Goal: Task Accomplishment & Management: Manage account settings

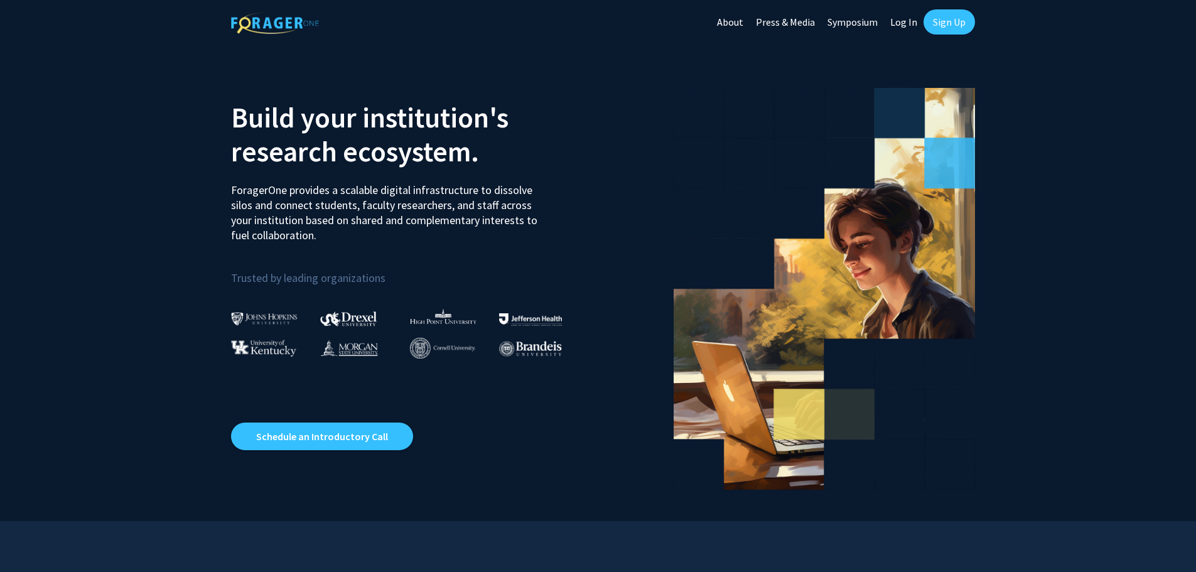
click at [900, 18] on link "Log In" at bounding box center [904, 22] width 40 height 44
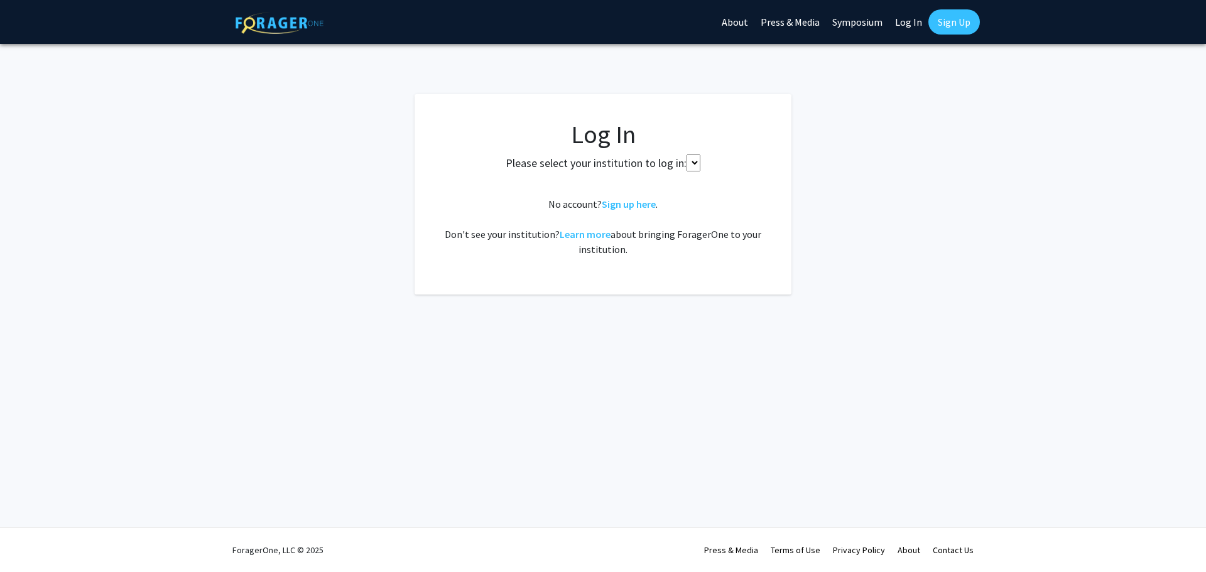
select select
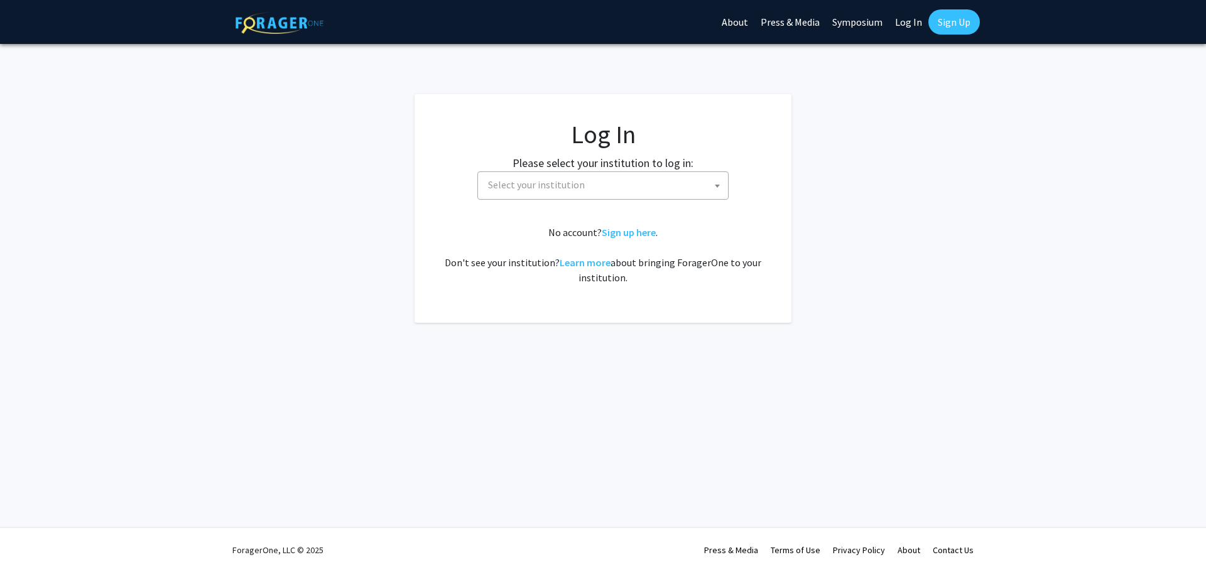
click at [553, 192] on span "Select your institution" at bounding box center [605, 185] width 245 height 26
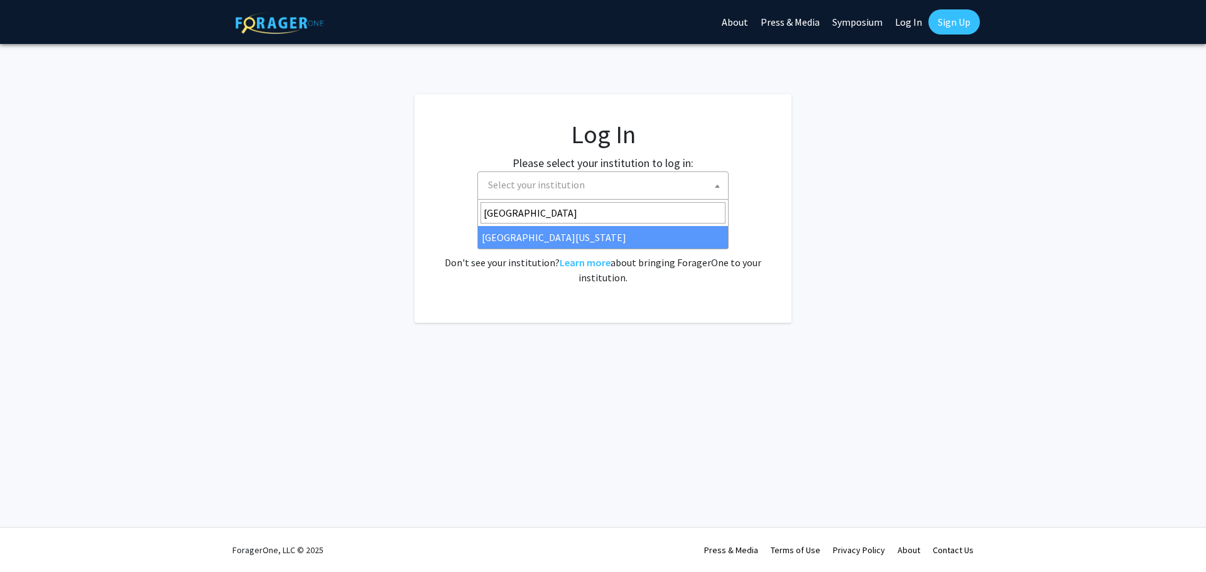
type input "[GEOGRAPHIC_DATA]"
select select "31"
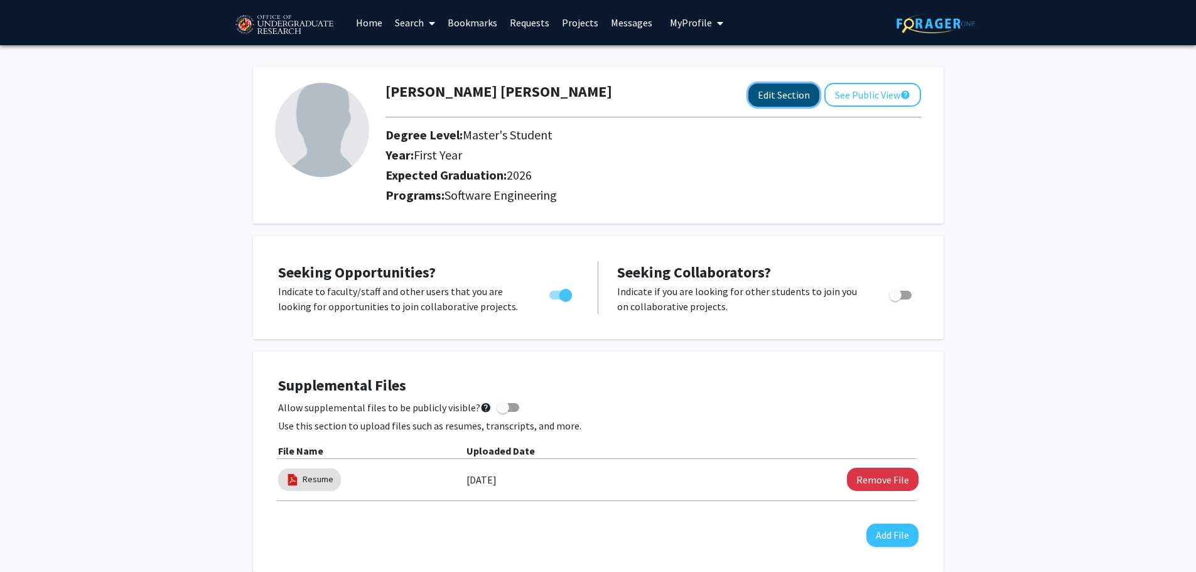
click at [801, 84] on button "Edit Section" at bounding box center [783, 95] width 71 height 23
select select "first_year"
select select "2026"
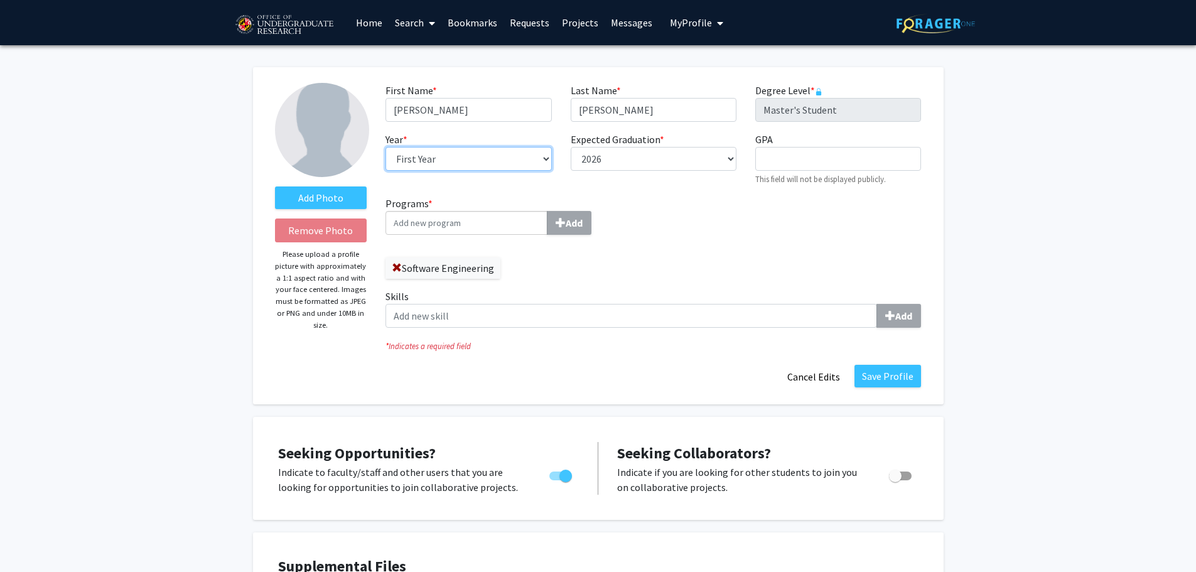
click at [497, 156] on select "--- First Year Second Year" at bounding box center [469, 159] width 166 height 24
select select "second_year"
click at [386, 147] on select "--- First Year Second Year" at bounding box center [469, 159] width 166 height 24
click at [792, 156] on input "GPA required" at bounding box center [838, 159] width 166 height 24
type input "3.16"
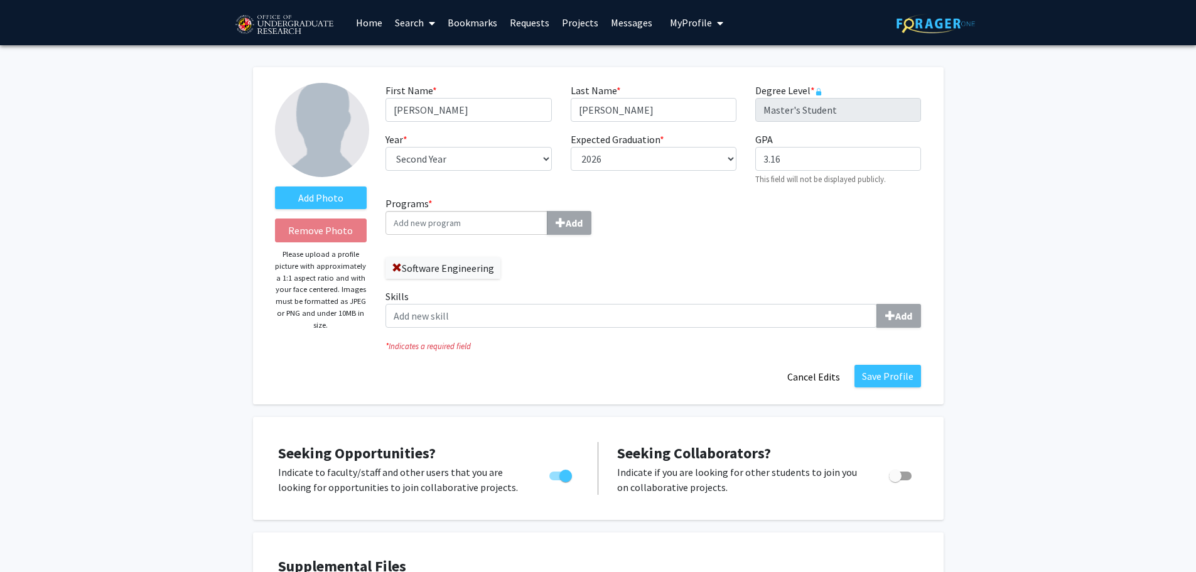
click at [505, 223] on input "Programs * Add" at bounding box center [467, 223] width 162 height 24
click at [880, 374] on button "Save Profile" at bounding box center [888, 376] width 67 height 23
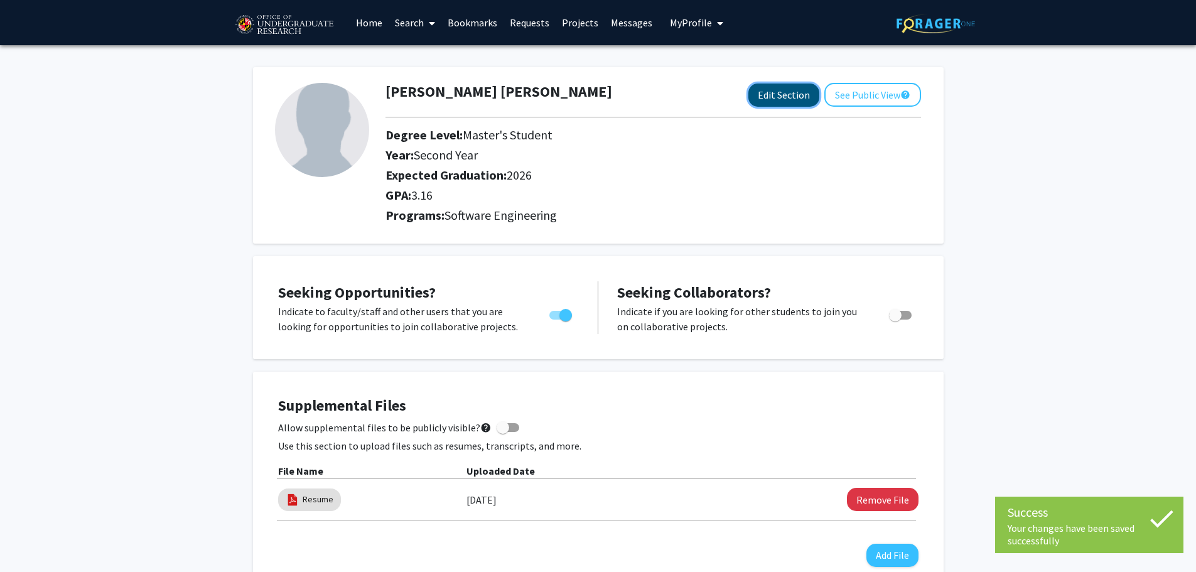
click at [777, 95] on button "Edit Section" at bounding box center [783, 95] width 71 height 23
select select "second_year"
select select "2026"
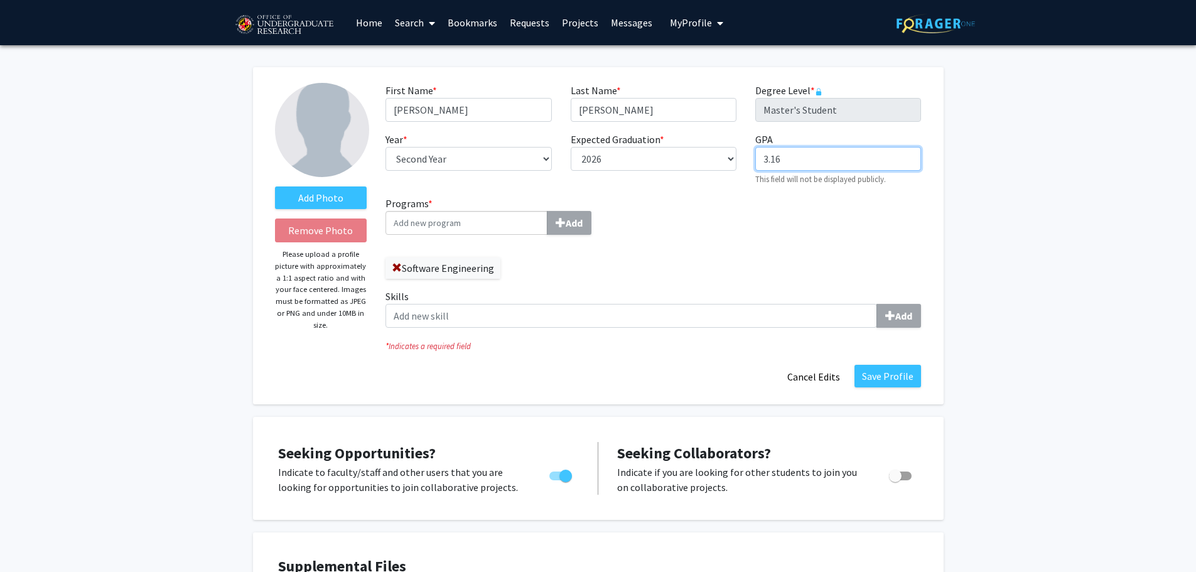
click at [811, 166] on input "3.16" at bounding box center [838, 159] width 166 height 24
click at [887, 370] on button "Save Profile" at bounding box center [888, 376] width 67 height 23
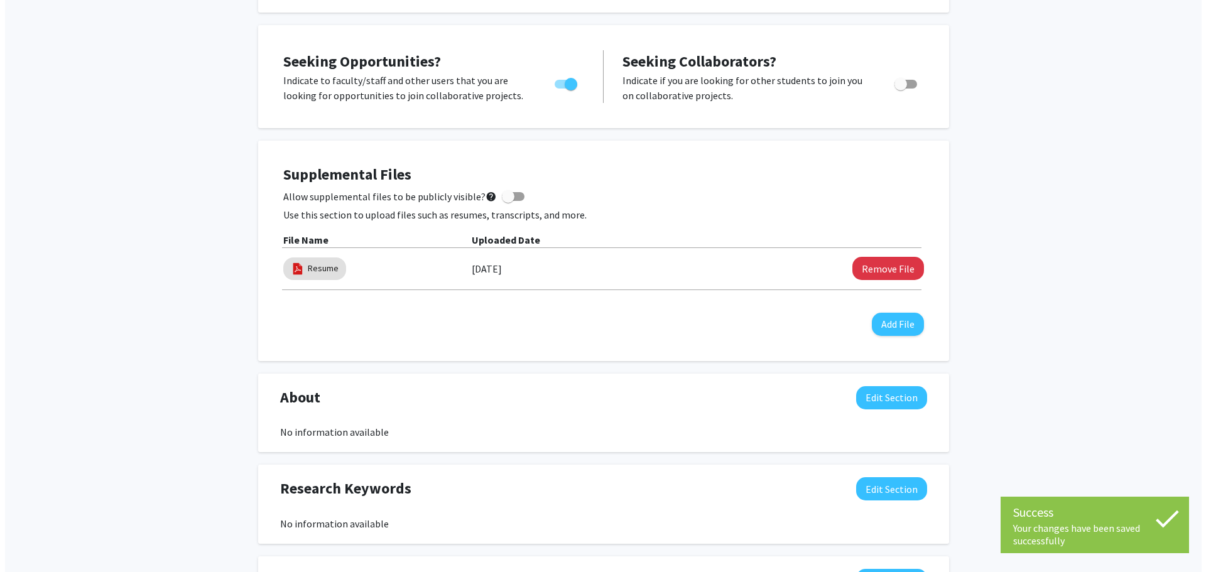
scroll to position [187, 0]
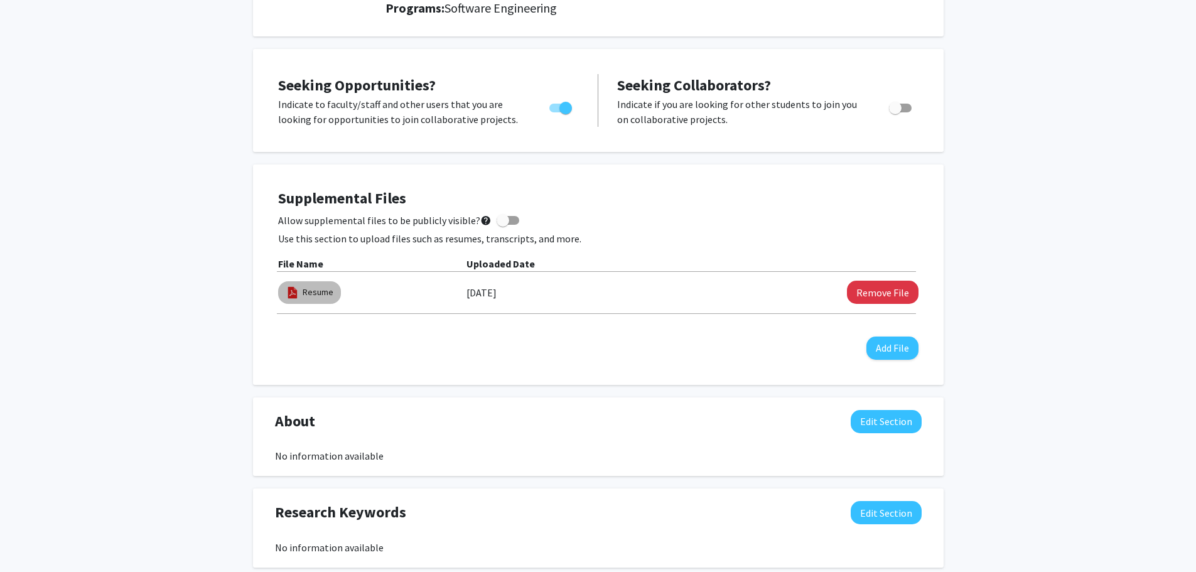
click at [300, 292] on mat-chip "Resume" at bounding box center [309, 292] width 63 height 23
click at [304, 289] on link "Resume" at bounding box center [318, 292] width 31 height 13
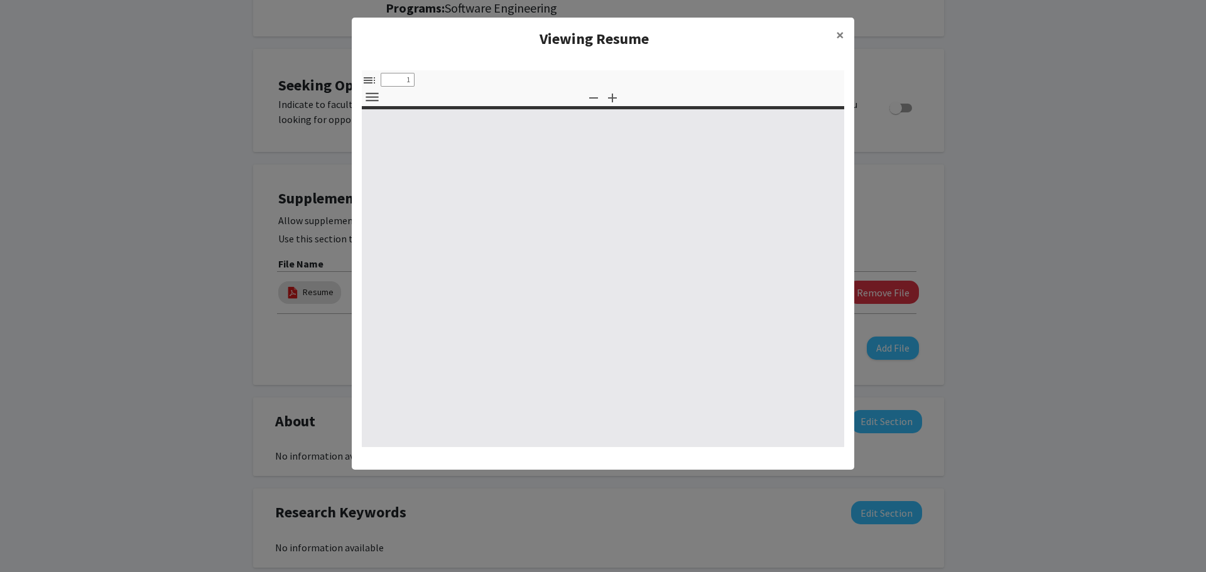
select select "custom"
type input "0"
select select "custom"
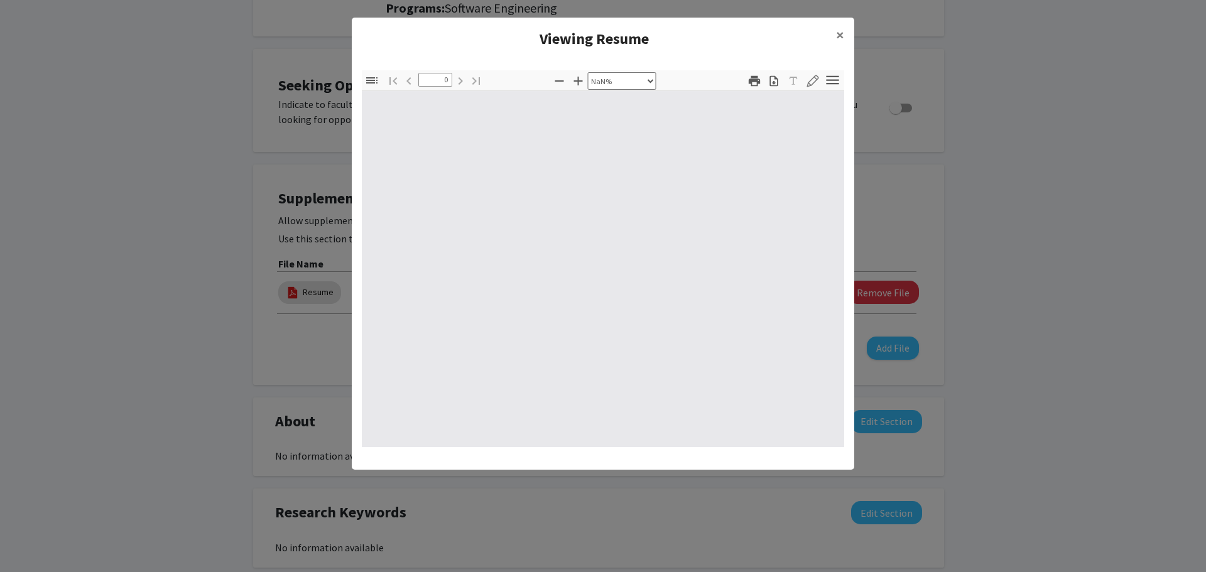
type input "1"
select select "auto"
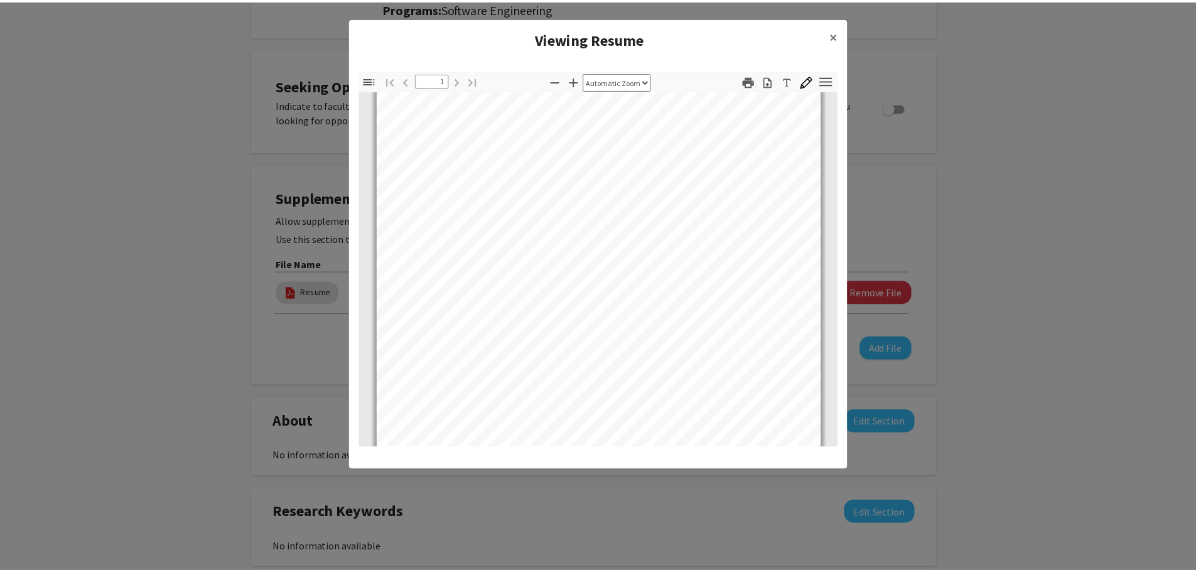
scroll to position [0, 0]
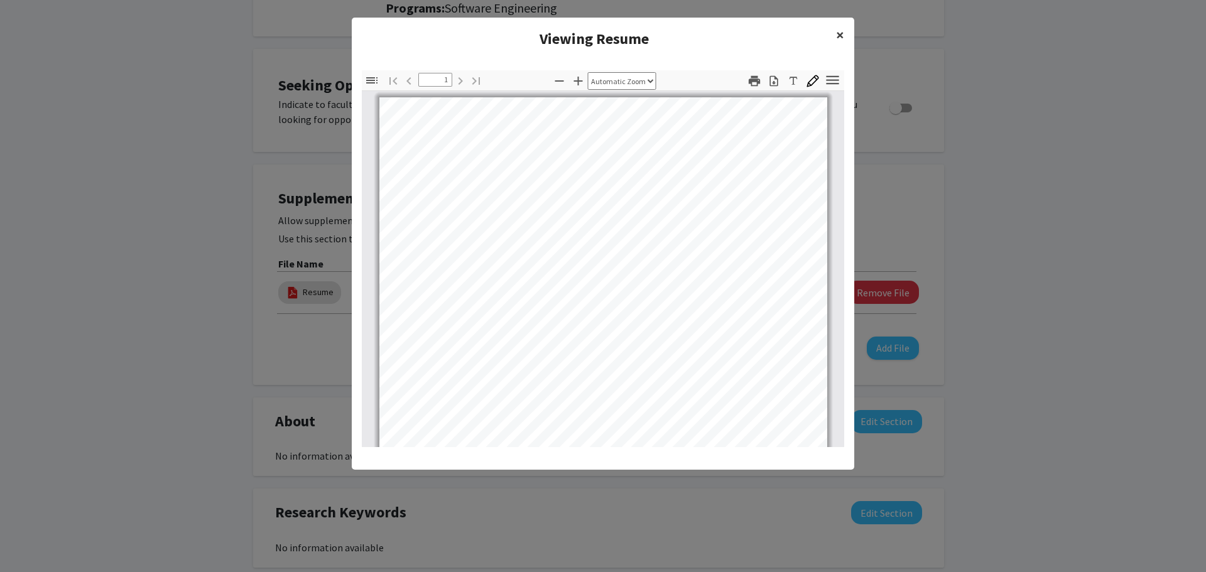
click at [836, 41] on span "×" at bounding box center [840, 34] width 8 height 19
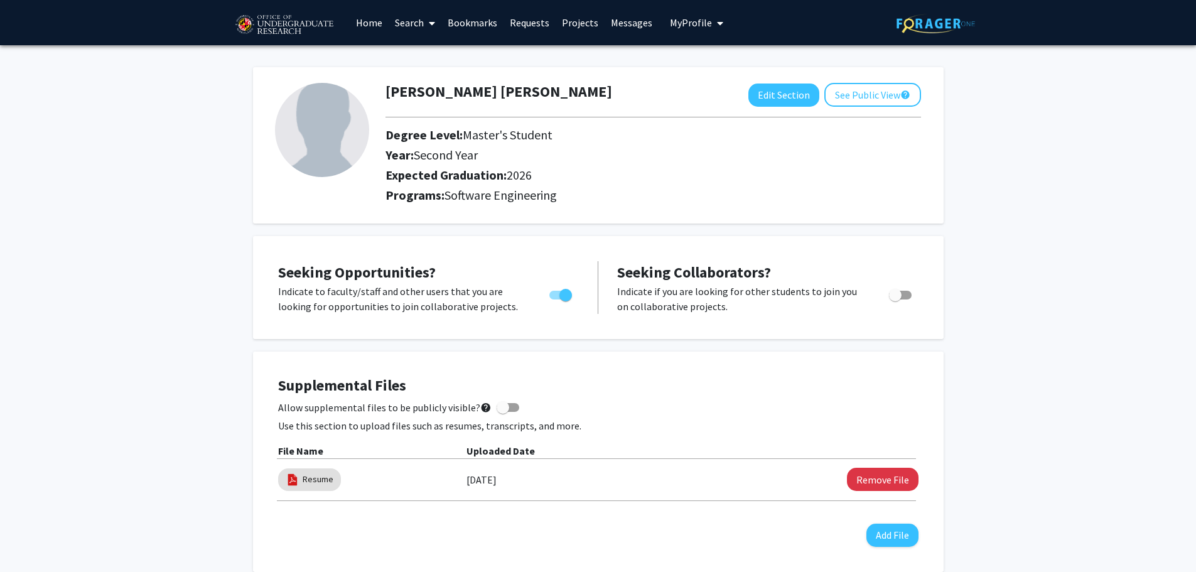
click at [377, 26] on link "Home" at bounding box center [369, 23] width 39 height 44
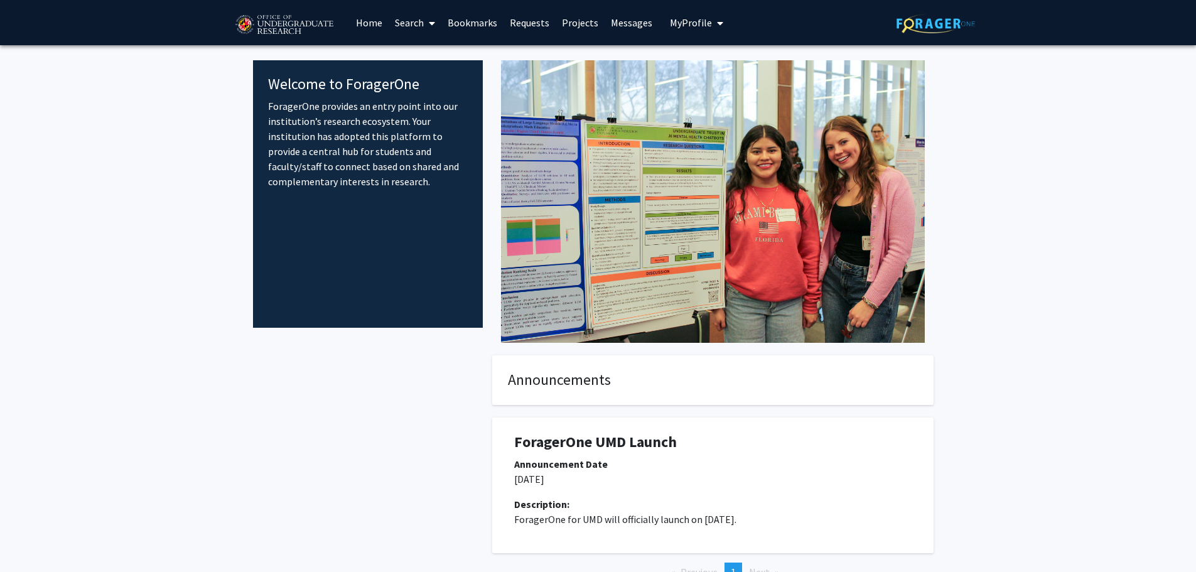
click at [413, 20] on link "Search" at bounding box center [415, 23] width 53 height 44
click at [434, 55] on span "Faculty/Staff" at bounding box center [435, 57] width 92 height 25
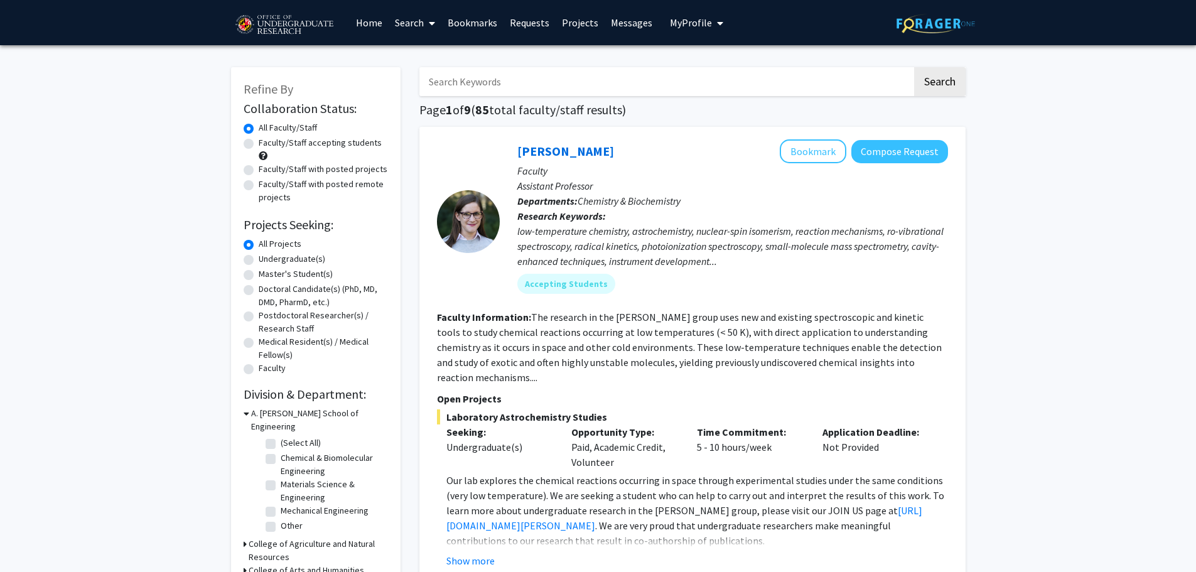
click at [346, 170] on label "Faculty/Staff with posted projects" at bounding box center [323, 169] width 129 height 13
click at [267, 170] on input "Faculty/Staff with posted projects" at bounding box center [263, 167] width 8 height 8
radio input "true"
click at [320, 142] on label "Faculty/Staff accepting students" at bounding box center [320, 142] width 123 height 13
click at [267, 142] on input "Faculty/Staff accepting students" at bounding box center [263, 140] width 8 height 8
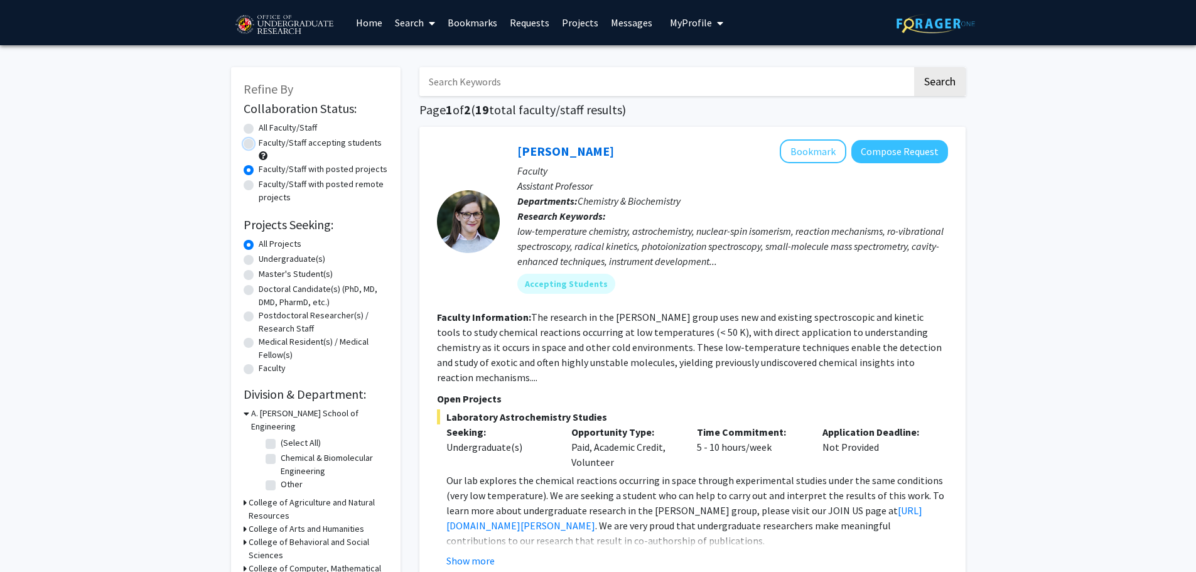
radio input "true"
